Goal: Task Accomplishment & Management: Manage account settings

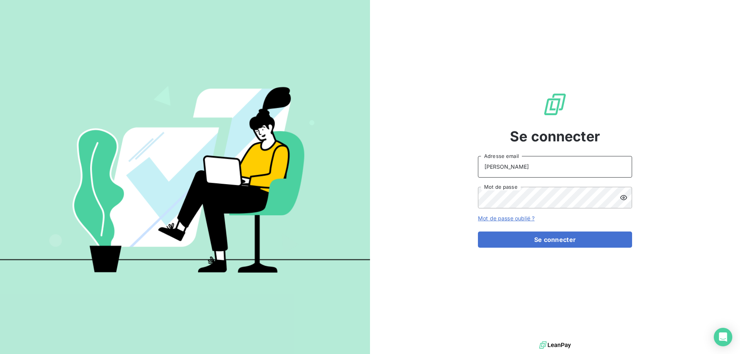
click at [537, 161] on input "[PERSON_NAME]" at bounding box center [555, 167] width 154 height 22
type input "[PERSON_NAME][EMAIL_ADDRESS][DOMAIN_NAME]"
click at [478, 232] on button "Se connecter" at bounding box center [555, 240] width 154 height 16
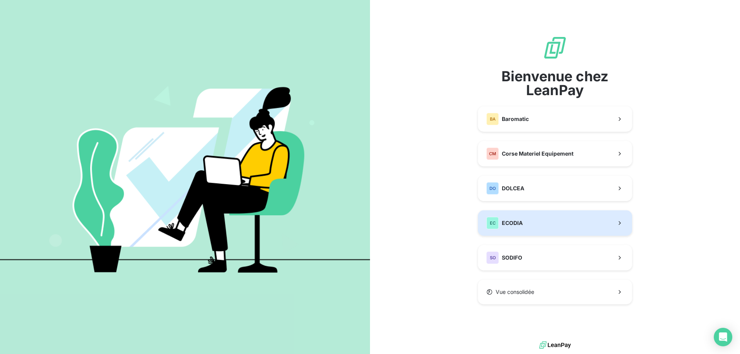
click at [520, 226] on span "ECODIA" at bounding box center [512, 223] width 21 height 8
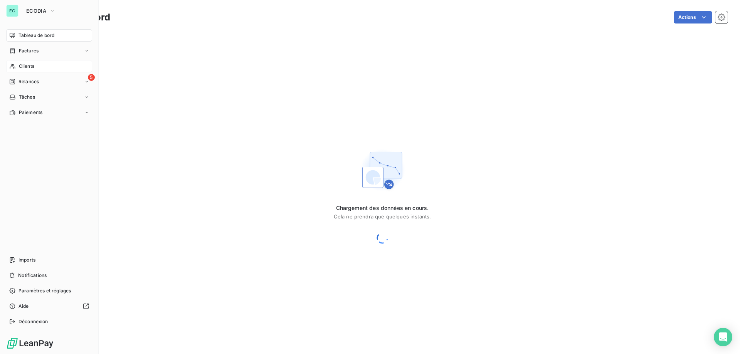
click at [34, 62] on div "Clients" at bounding box center [49, 66] width 86 height 12
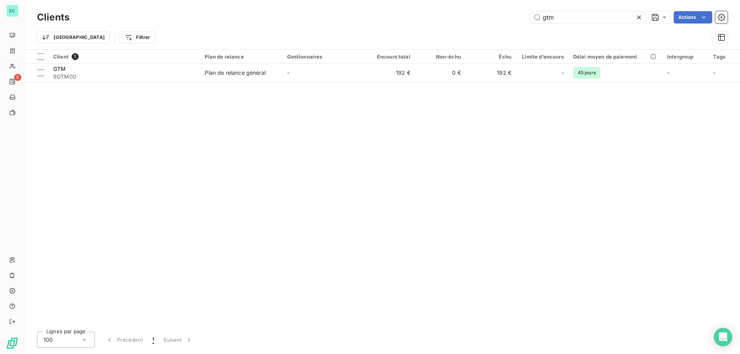
drag, startPoint x: 562, startPoint y: 19, endPoint x: 173, endPoint y: 16, distance: 388.5
click at [284, 16] on div "gtm Actions" at bounding box center [403, 17] width 649 height 12
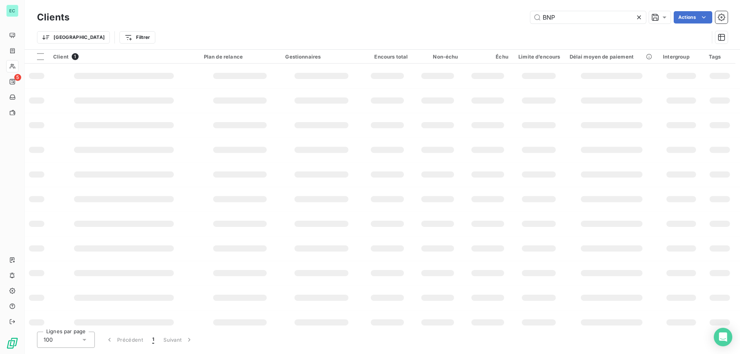
type input "BNP"
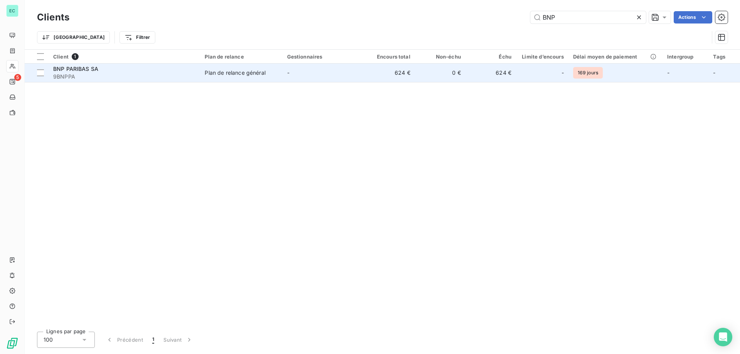
click at [255, 73] on div "Plan de relance général" at bounding box center [235, 73] width 61 height 8
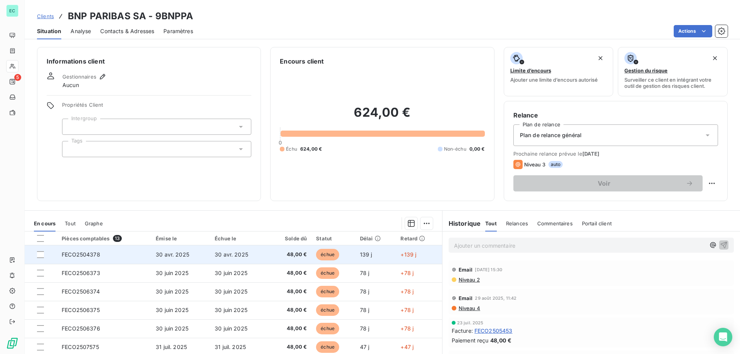
click at [269, 256] on td "48,00 €" at bounding box center [290, 255] width 42 height 19
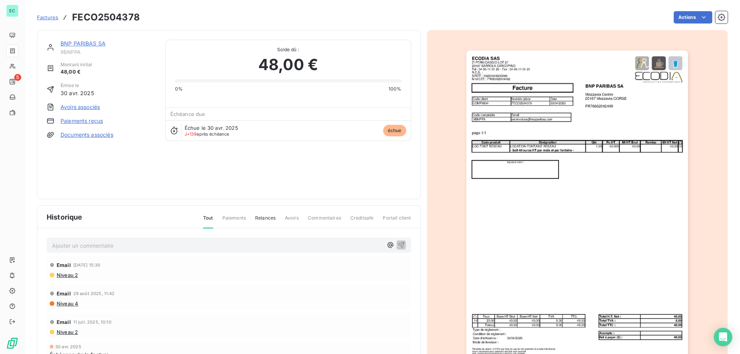
click at [78, 123] on link "Paiements reçus" at bounding box center [82, 121] width 42 height 8
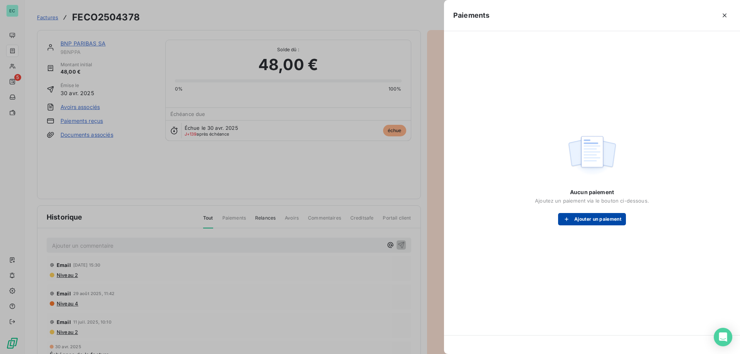
click at [596, 215] on button "Ajouter un paiement" at bounding box center [592, 219] width 68 height 12
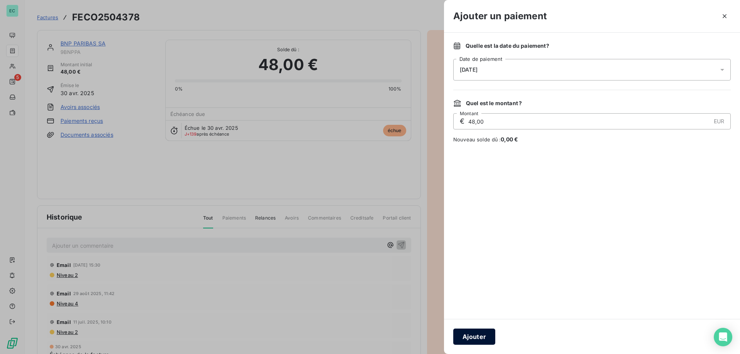
click at [469, 335] on button "Ajouter" at bounding box center [474, 337] width 42 height 16
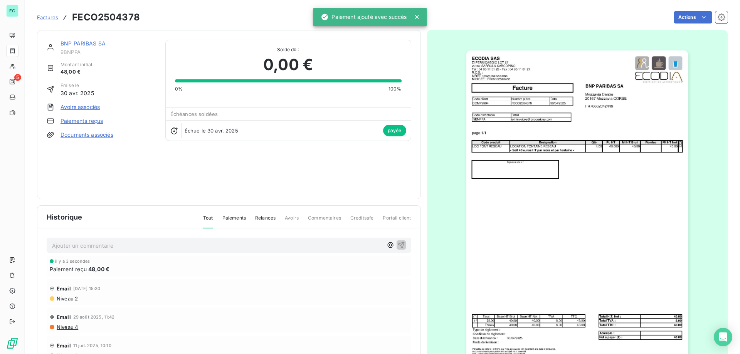
click at [55, 18] on span "Factures" at bounding box center [47, 17] width 21 height 6
